Goal: Understand process/instructions

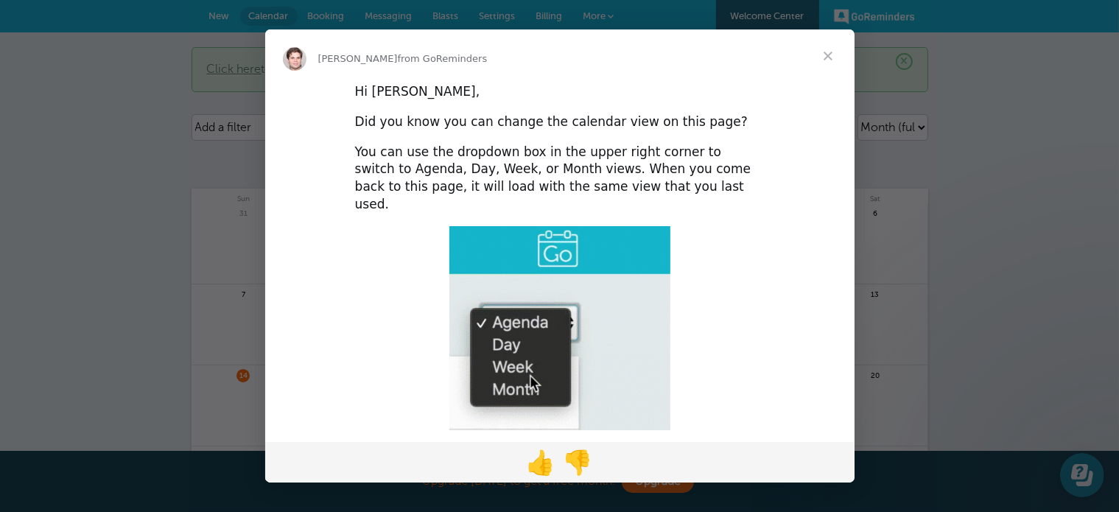
click at [828, 51] on span "Close" at bounding box center [827, 55] width 53 height 53
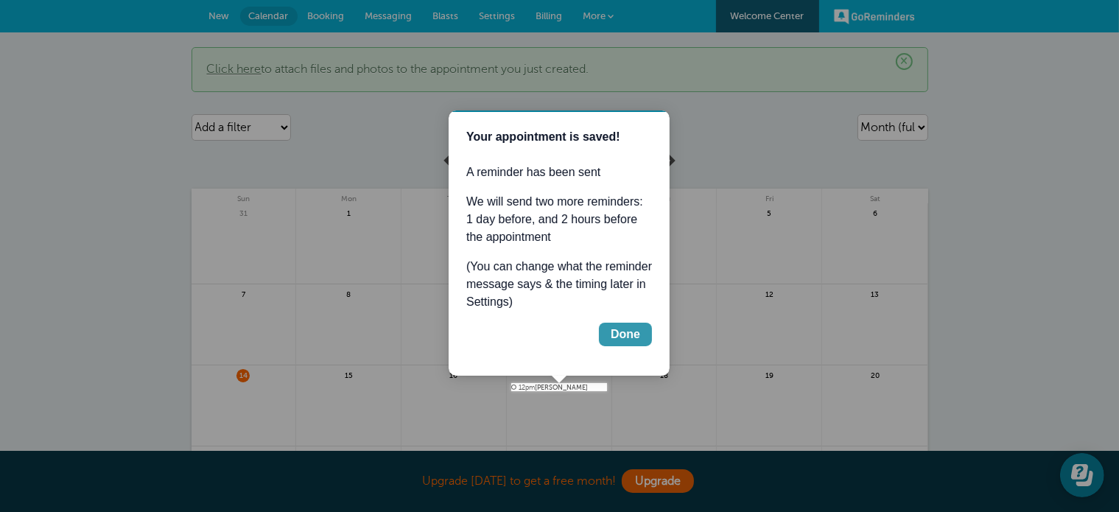
click at [627, 333] on div "Done" at bounding box center [624, 334] width 29 height 18
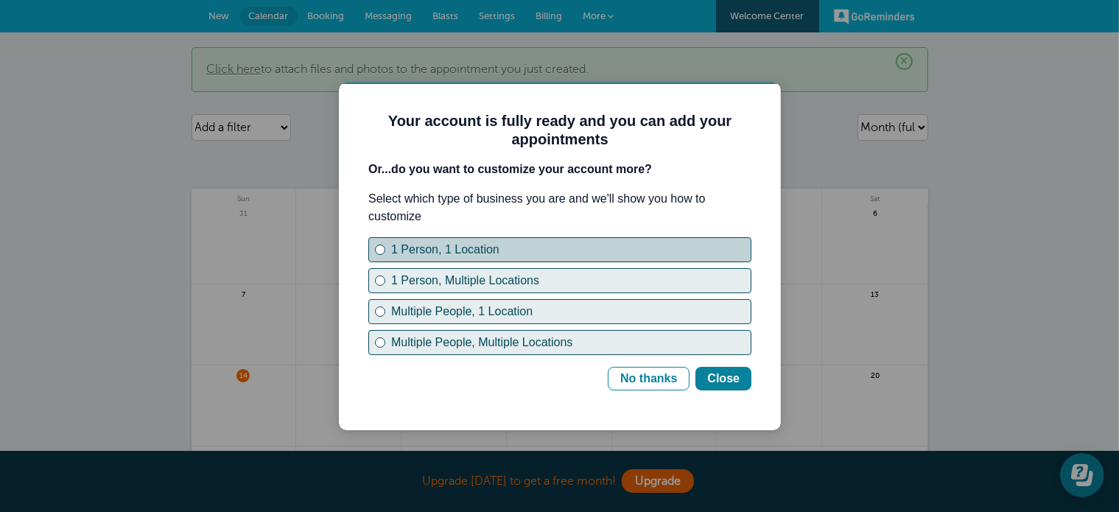
click at [618, 250] on div "1 Person, 1 Location" at bounding box center [569, 249] width 359 height 18
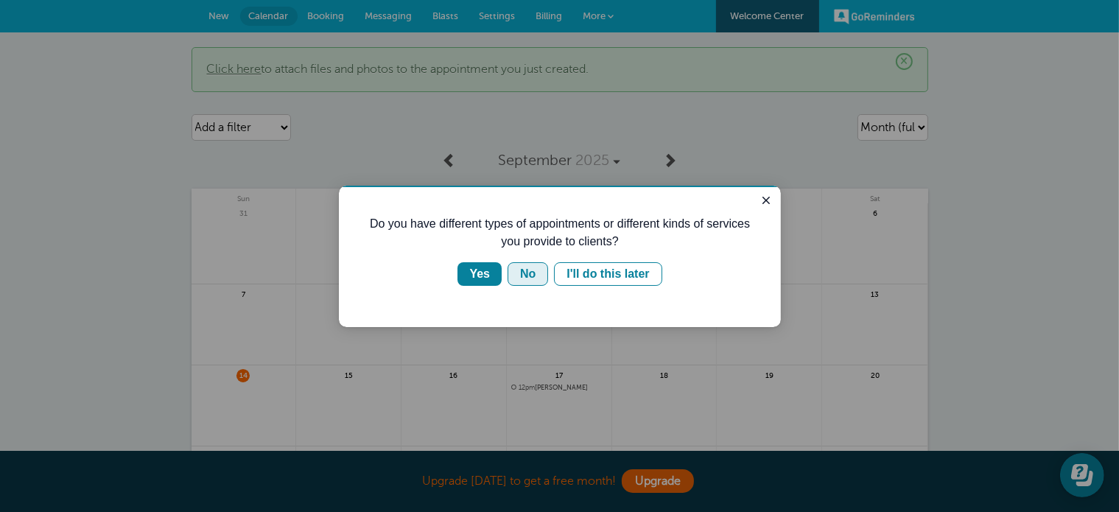
click at [533, 275] on div "No" at bounding box center [526, 273] width 15 height 18
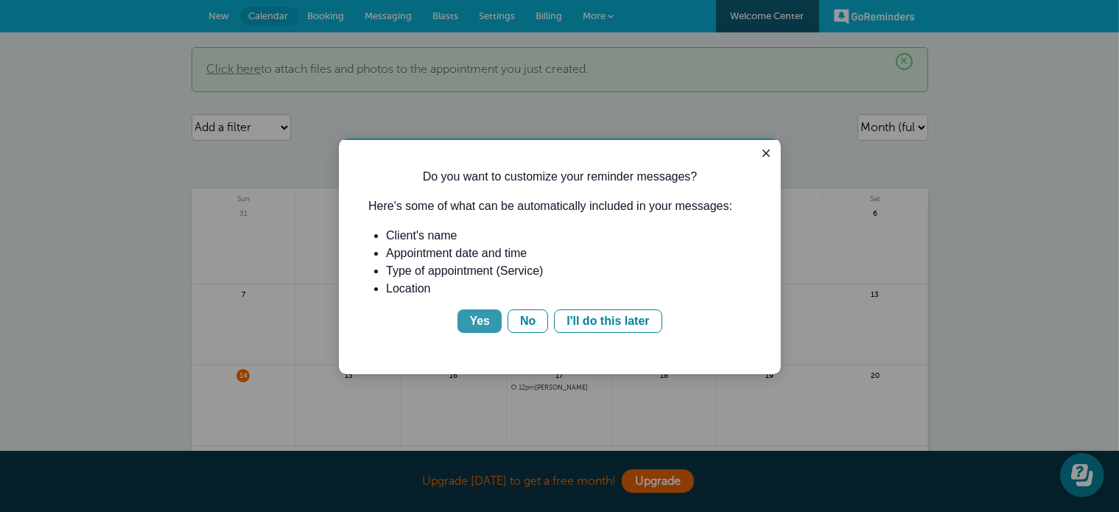
click at [479, 321] on div "Yes" at bounding box center [478, 321] width 21 height 18
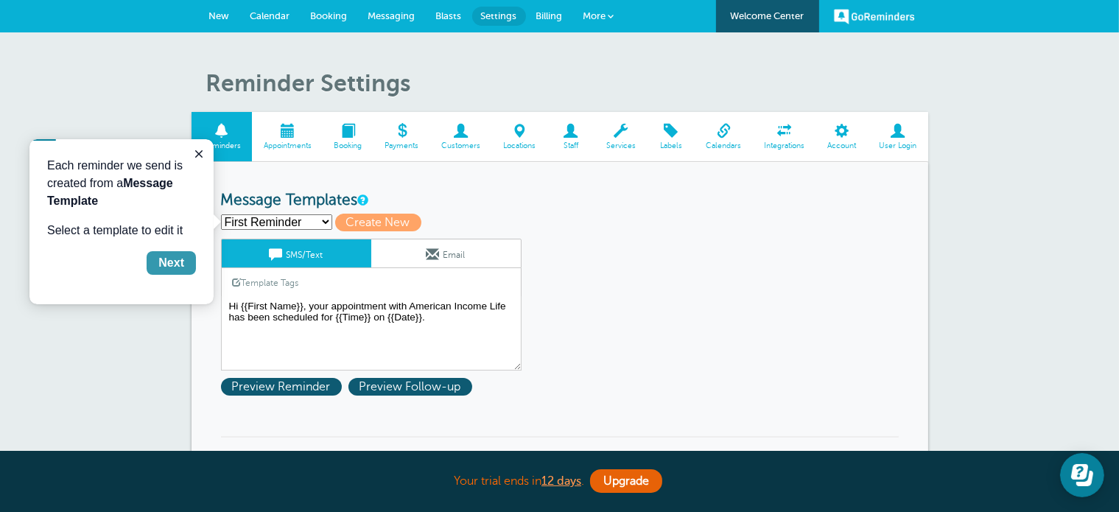
click at [183, 265] on div "Next" at bounding box center [171, 262] width 26 height 18
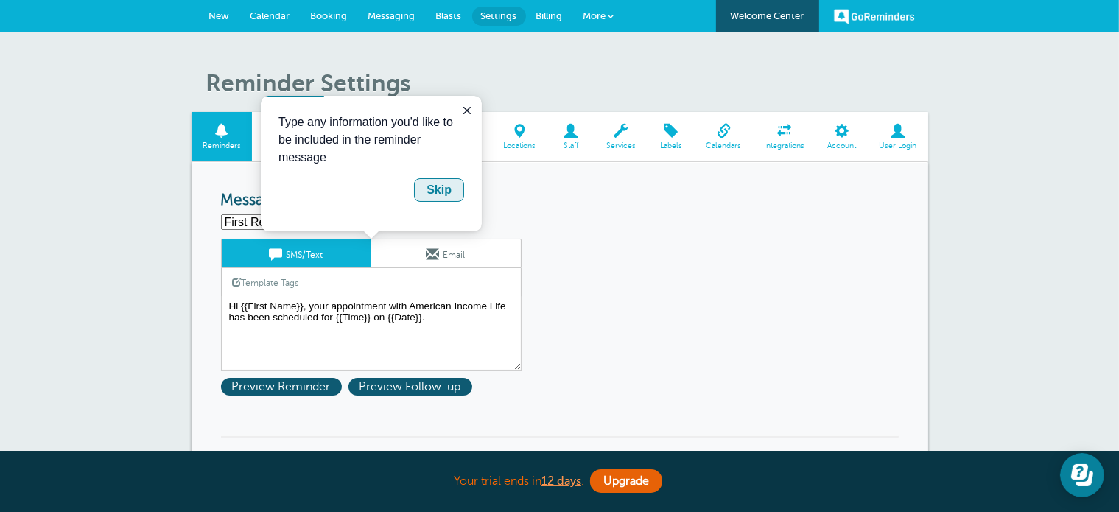
click at [436, 182] on div "Skip" at bounding box center [438, 189] width 25 height 18
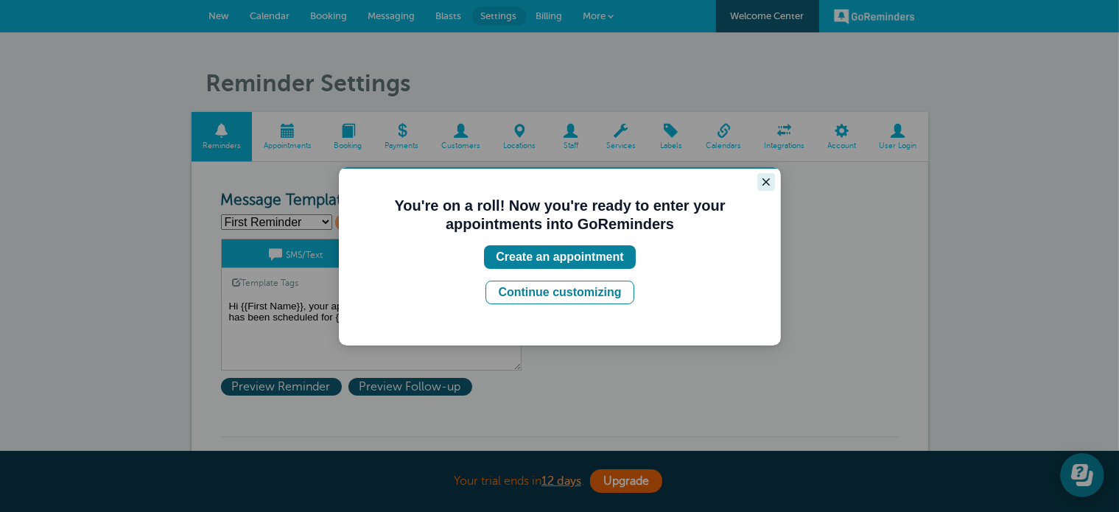
click at [759, 181] on icon "Close guide" at bounding box center [765, 181] width 12 height 12
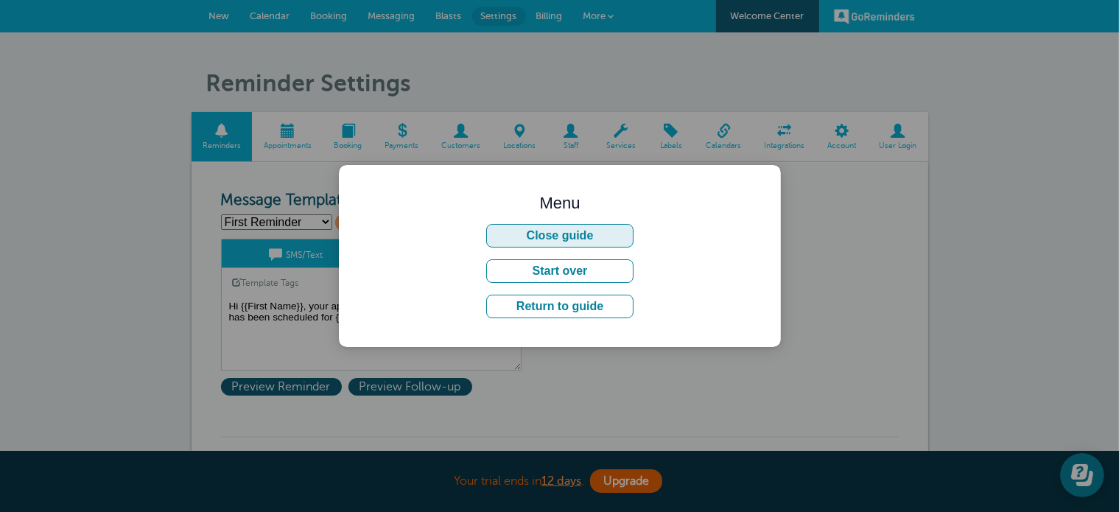
click at [616, 236] on button "Close guide" at bounding box center [558, 235] width 147 height 24
